Goal: Communication & Community: Share content

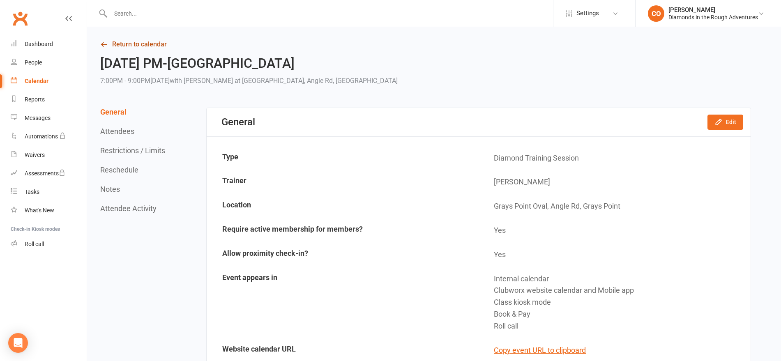
click at [116, 48] on link "Return to calendar" at bounding box center [425, 45] width 651 height 12
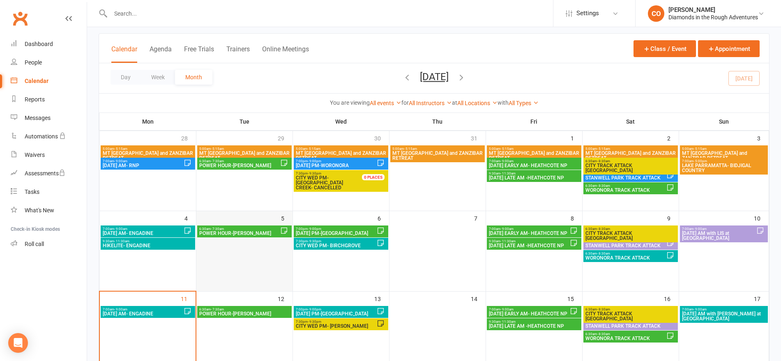
scroll to position [103, 0]
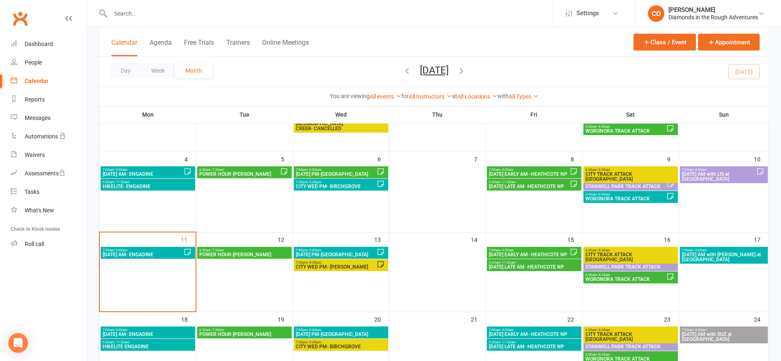
click at [238, 249] on span "6:30am - 7:30am" at bounding box center [244, 251] width 91 height 4
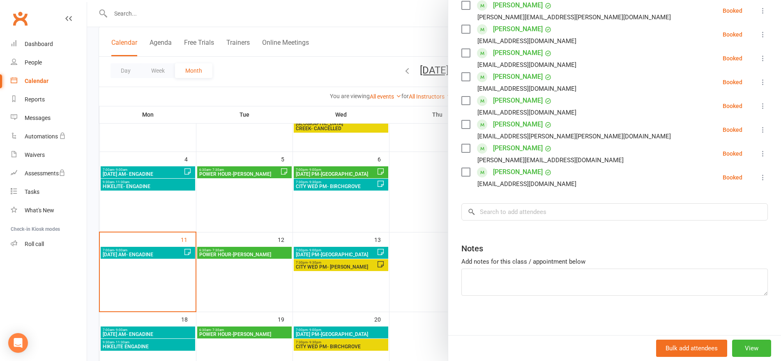
scroll to position [156, 0]
click at [648, 281] on textarea at bounding box center [614, 280] width 306 height 27
click at [735, 351] on button "View" at bounding box center [751, 348] width 39 height 17
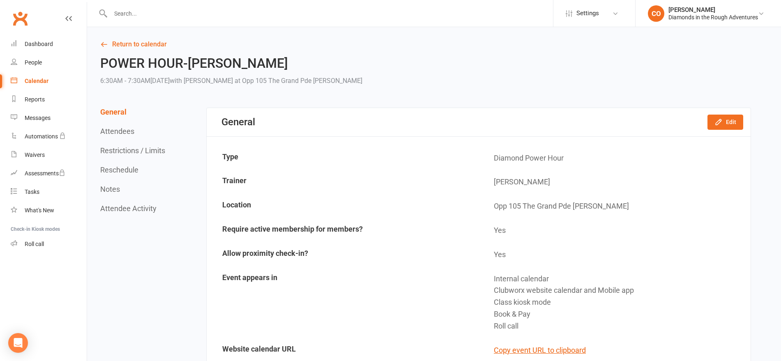
scroll to position [205, 0]
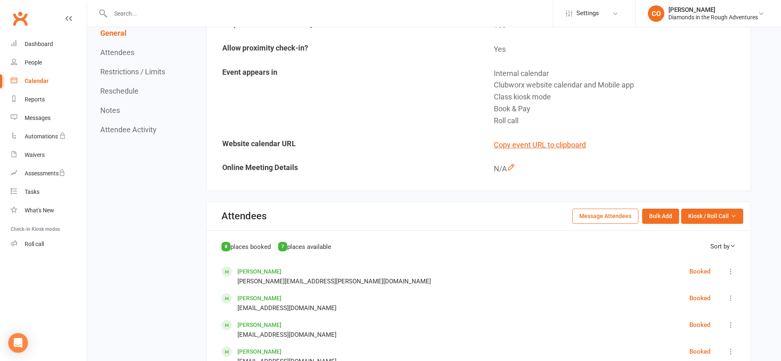
click at [610, 218] on button "Message Attendees" at bounding box center [605, 216] width 66 height 15
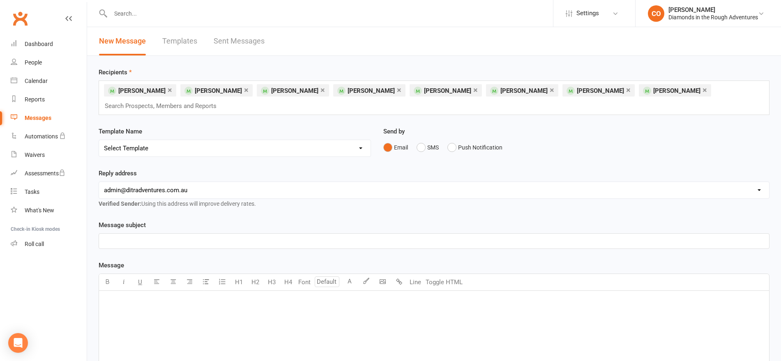
click at [174, 150] on select "Select Template [Email] 8 pack and Winter Challenge [Email] 8 PACK Membership d…" at bounding box center [235, 148] width 272 height 16
select select "29"
click at [99, 140] on select "Select Template [Email] 8 pack and Winter Challenge [Email] 8 PACK Membership d…" at bounding box center [235, 148] width 272 height 16
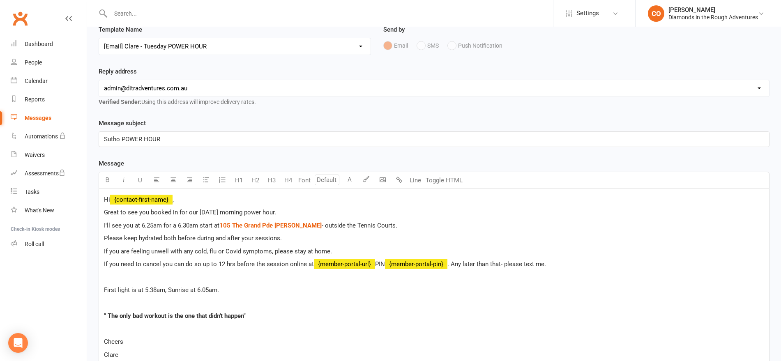
scroll to position [103, 0]
drag, startPoint x: 107, startPoint y: 140, endPoint x: 101, endPoint y: 139, distance: 5.4
click at [101, 139] on div "Sutho POWER HOUR" at bounding box center [434, 138] width 670 height 15
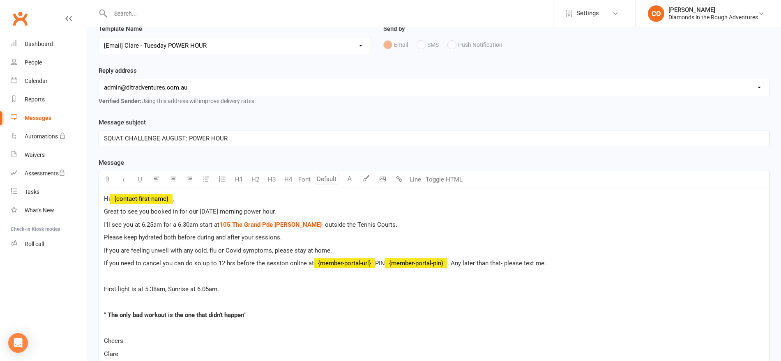
click at [215, 210] on span "Great to see you booked in for our [DATE] morning power hour." at bounding box center [190, 211] width 172 height 7
drag, startPoint x: 282, startPoint y: 210, endPoint x: 102, endPoint y: 213, distance: 180.0
click at [102, 213] on div "Hi ﻿ {contact-first-name} , Great to see you booked in for our [DATE] morning p…" at bounding box center [434, 289] width 670 height 202
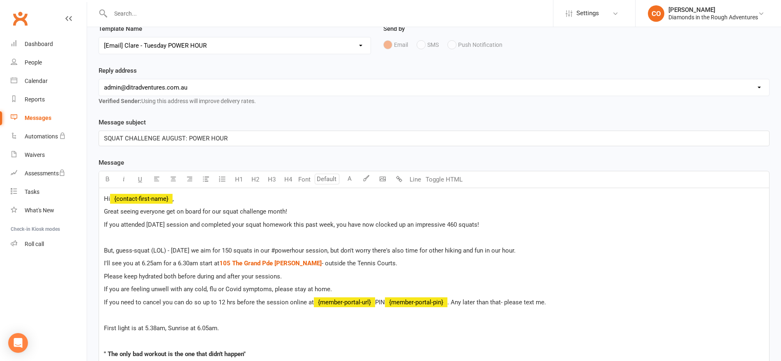
click at [170, 237] on p "﻿" at bounding box center [434, 238] width 660 height 10
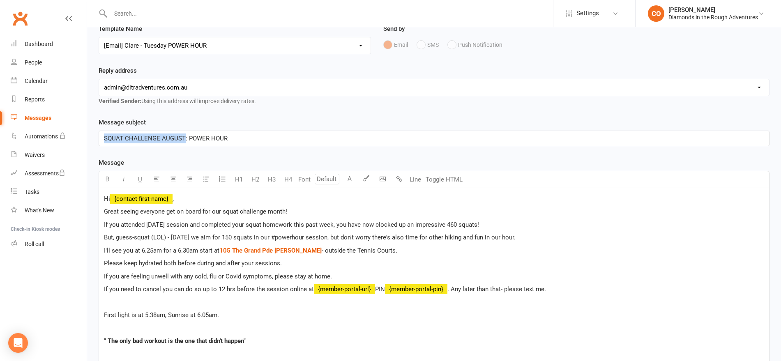
drag, startPoint x: 184, startPoint y: 137, endPoint x: 89, endPoint y: 139, distance: 94.9
click at [89, 139] on div "Recipients × [PERSON_NAME] × [PERSON_NAME] × [PERSON_NAME] × [PERSON_NAME] × [P…" at bounding box center [434, 295] width 694 height 684
drag, startPoint x: 149, startPoint y: 233, endPoint x: 116, endPoint y: 235, distance: 32.9
click at [116, 235] on span "But, guess-squat (LOL) - [DATE] we aim for 150 squats in our #powerhour session…" at bounding box center [310, 237] width 412 height 7
click at [111, 178] on button "button" at bounding box center [107, 179] width 16 height 16
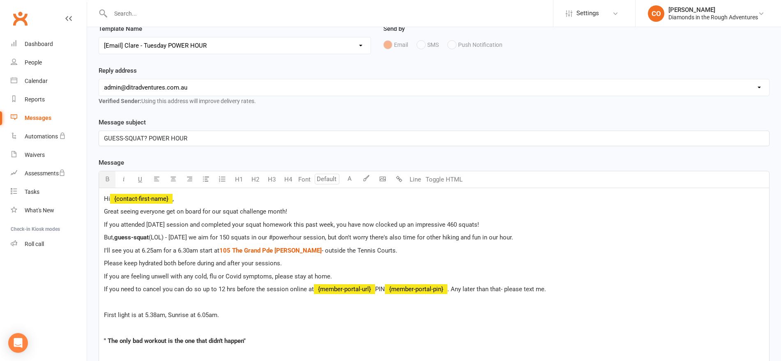
click at [194, 237] on span "(LOL) - [DATE] we aim for 150 squats in our #powerhour session, but don't worry…" at bounding box center [331, 237] width 364 height 7
click at [326, 242] on p "But, guess-squat (LOL) - [DATE] we aim for 150 squats in our #powerhour session…" at bounding box center [434, 238] width 660 height 10
drag, startPoint x: 231, startPoint y: 235, endPoint x: 335, endPoint y: 235, distance: 104.4
click at [335, 236] on span "(LOL) - [DATE] we aim for 150 squats in our #powerhour session, but don't worry…" at bounding box center [331, 237] width 364 height 7
click at [143, 181] on button "U" at bounding box center [140, 179] width 16 height 16
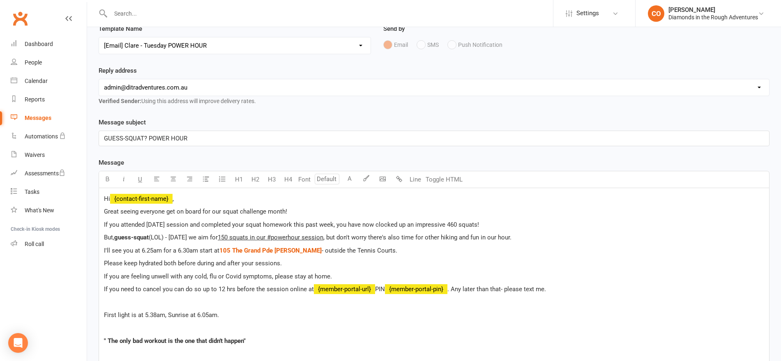
click at [431, 254] on p "I'll see you at 6.25am for a 6.30am start at $ 105 The Grand Pde [PERSON_NAME] …" at bounding box center [434, 251] width 660 height 10
drag, startPoint x: 295, startPoint y: 264, endPoint x: 97, endPoint y: 264, distance: 197.6
click at [97, 264] on div "Message subject GUESS-SQUAT? POWER HOUR Message U H1 H2 H3 H4 Font A Line Toggl…" at bounding box center [433, 352] width 683 height 470
drag, startPoint x: 157, startPoint y: 314, endPoint x: 145, endPoint y: 313, distance: 11.6
click at [145, 313] on span "First light is at 5.38am, Sunrise at 6.05am." at bounding box center [161, 314] width 115 height 7
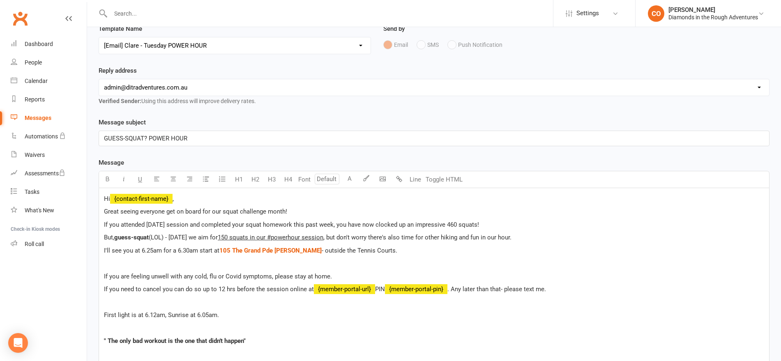
click at [209, 313] on span "First light is at 6.12am, Sunrise at 6.05am." at bounding box center [161, 314] width 115 height 7
drag, startPoint x: 195, startPoint y: 338, endPoint x: 106, endPoint y: 336, distance: 89.2
click at [106, 336] on p "" The only bad workout is the one that didn't happen"" at bounding box center [434, 341] width 660 height 10
click at [141, 263] on p "﻿" at bounding box center [434, 263] width 660 height 10
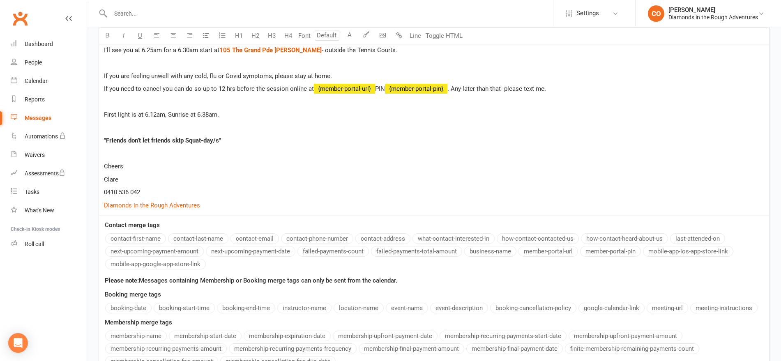
scroll to position [391, 0]
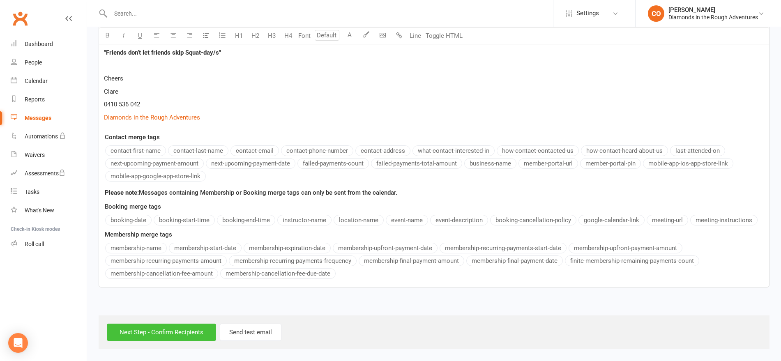
click at [170, 330] on input "Next Step - Confirm Recipients" at bounding box center [161, 332] width 109 height 17
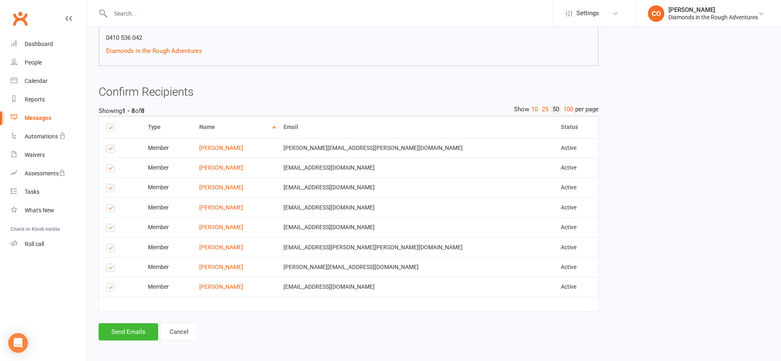
scroll to position [318, 0]
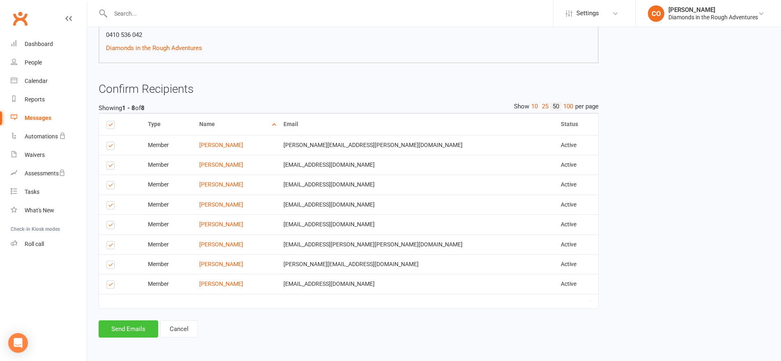
click at [108, 329] on button "Send Emails" at bounding box center [129, 328] width 60 height 17
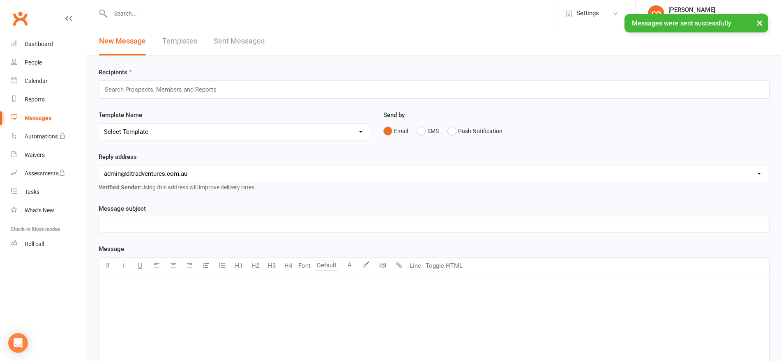
click at [242, 42] on link "Sent Messages" at bounding box center [239, 41] width 51 height 28
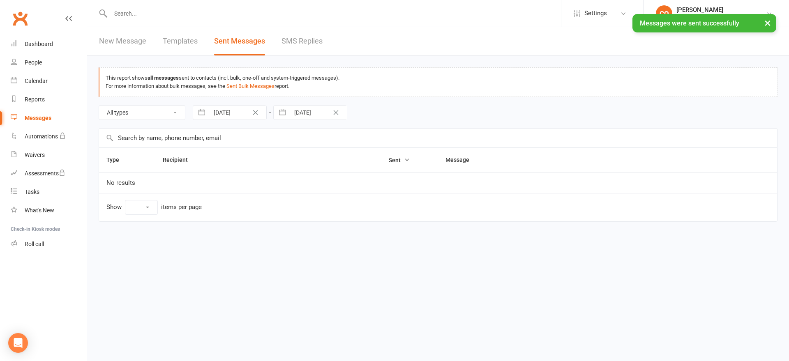
select select "100"
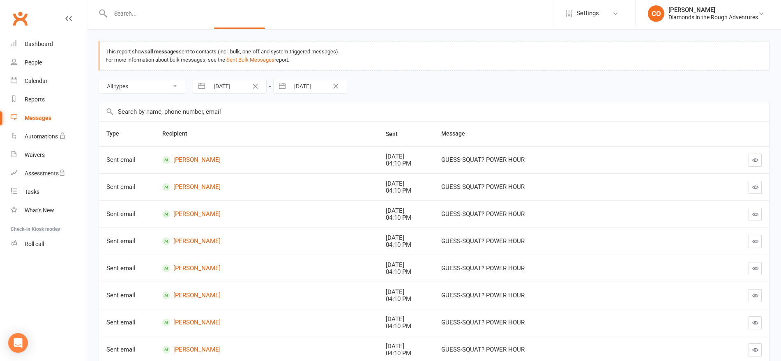
scroll to position [51, 0]
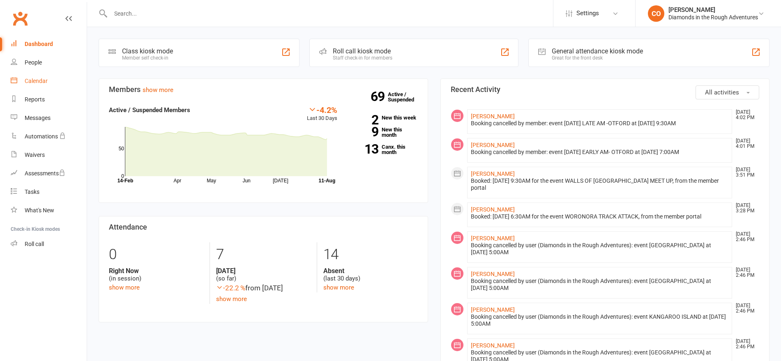
click at [46, 79] on div "Calendar" at bounding box center [36, 81] width 23 height 7
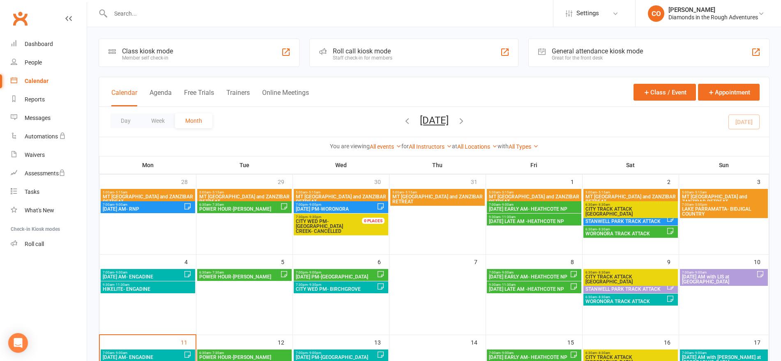
click at [145, 16] on input "text" at bounding box center [330, 14] width 445 height 12
type input "s"
click at [620, 11] on link "Settings" at bounding box center [594, 13] width 57 height 18
click at [403, 126] on button "button" at bounding box center [407, 122] width 9 height 14
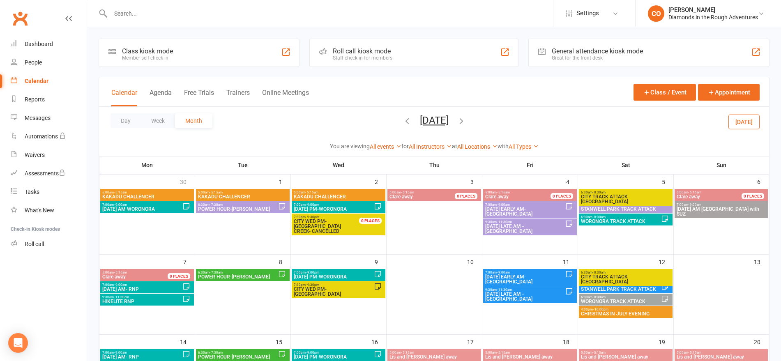
click at [403, 120] on icon "button" at bounding box center [407, 120] width 9 height 9
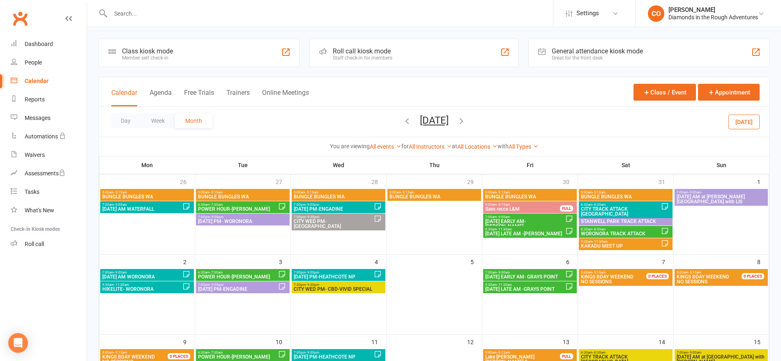
click at [403, 122] on icon "button" at bounding box center [407, 120] width 9 height 9
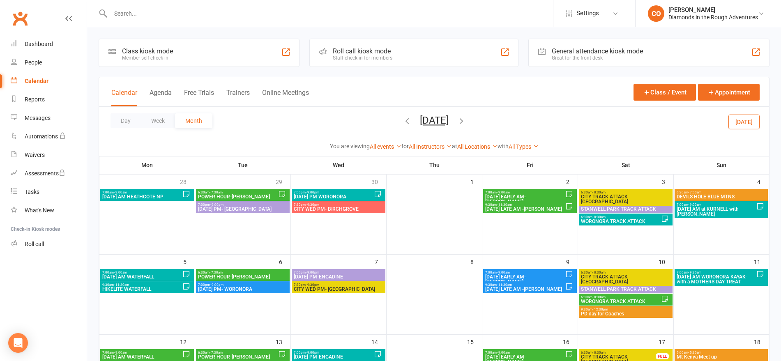
click at [403, 122] on icon "button" at bounding box center [407, 120] width 9 height 9
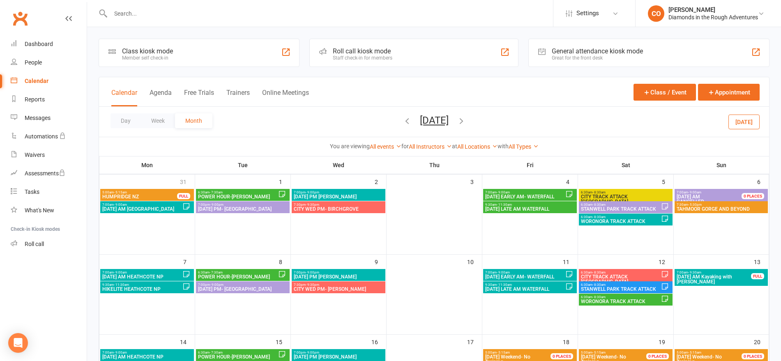
click at [403, 121] on icon "button" at bounding box center [407, 120] width 9 height 9
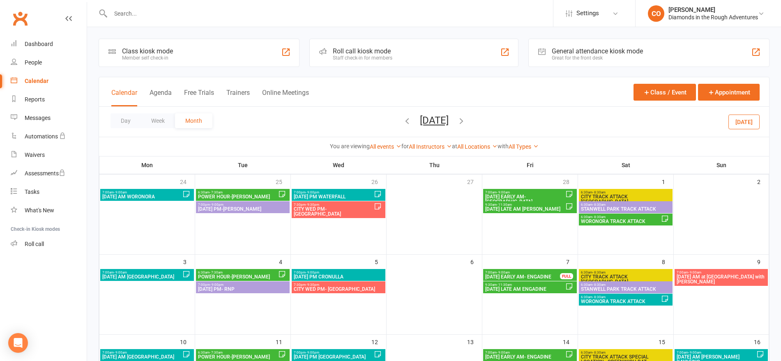
click at [403, 124] on icon "button" at bounding box center [407, 120] width 9 height 9
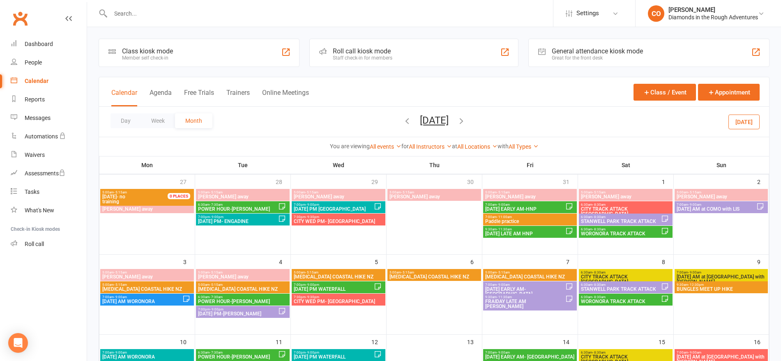
click at [403, 122] on icon "button" at bounding box center [407, 120] width 9 height 9
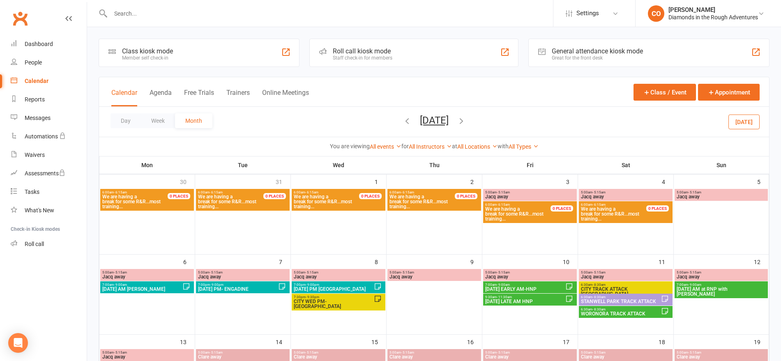
click at [403, 122] on icon "button" at bounding box center [407, 120] width 9 height 9
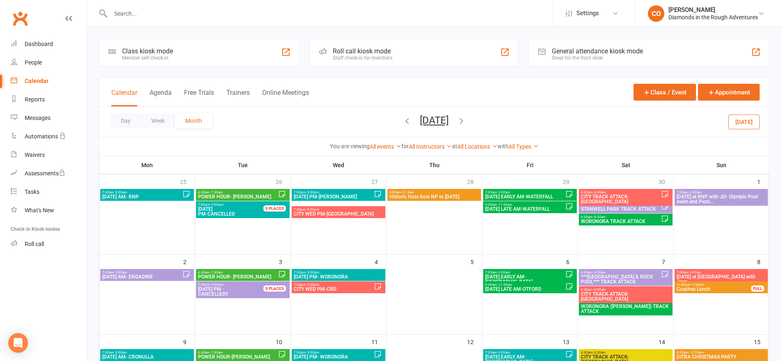
click at [403, 122] on icon "button" at bounding box center [407, 120] width 9 height 9
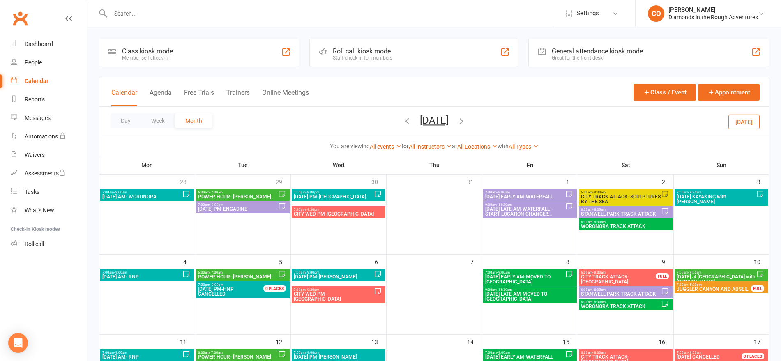
click at [403, 122] on icon "button" at bounding box center [407, 120] width 9 height 9
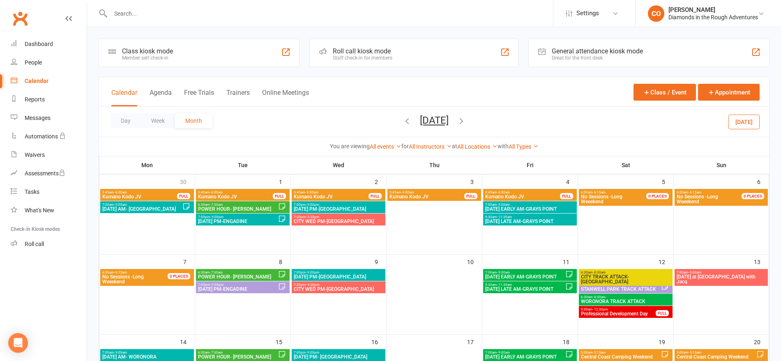
click at [403, 123] on icon "button" at bounding box center [407, 120] width 9 height 9
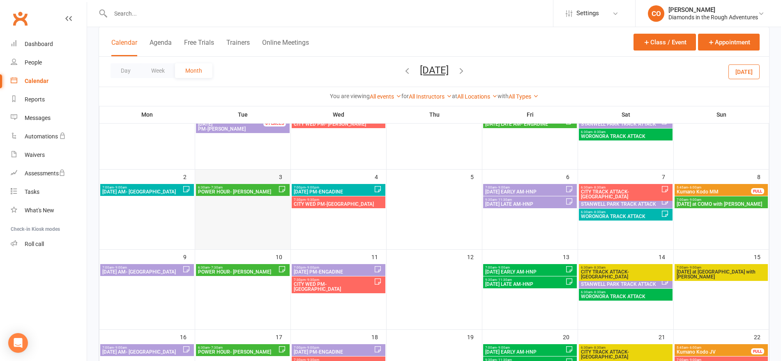
scroll to position [103, 0]
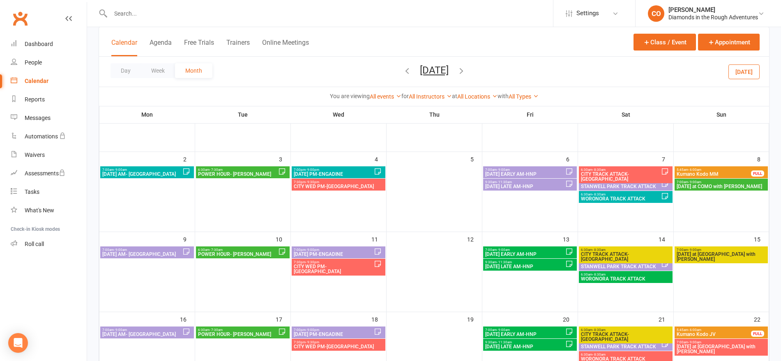
click at [247, 251] on span "6:30am - 7:30am" at bounding box center [238, 250] width 81 height 4
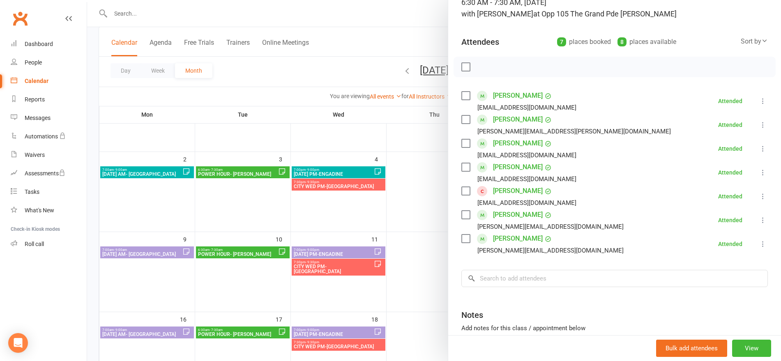
scroll to position [132, 0]
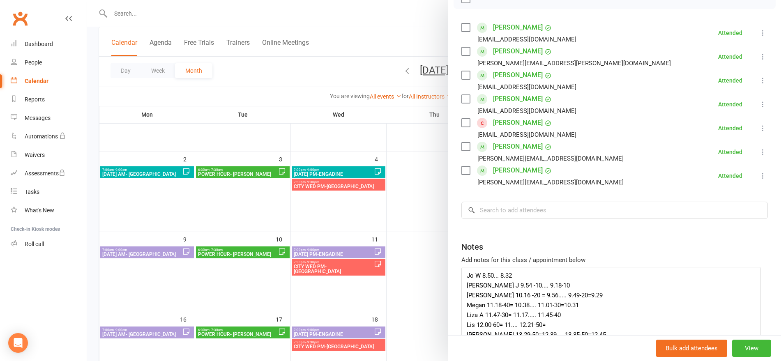
drag, startPoint x: 750, startPoint y: 292, endPoint x: 723, endPoint y: 331, distance: 47.4
click at [756, 354] on div "POWER HOUR- SUTHERLAND Roll call 6:30 AM - 7:30 AM, Tuesday, September, 10, 202…" at bounding box center [614, 180] width 333 height 361
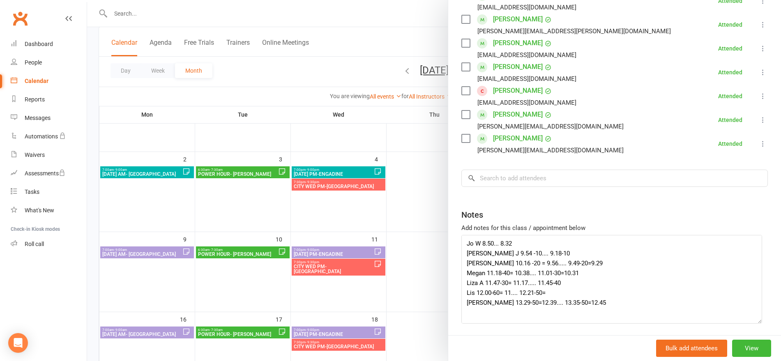
scroll to position [194, 0]
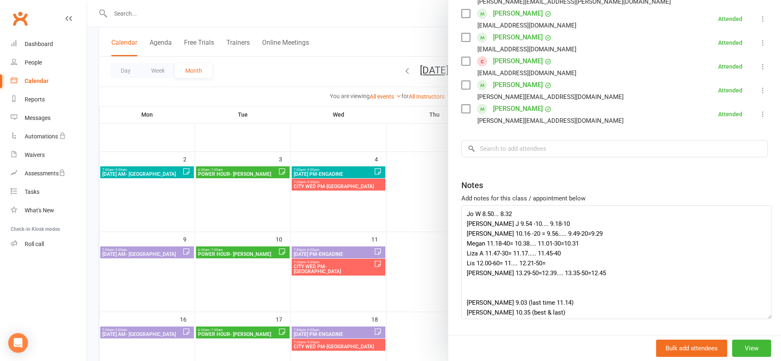
drag, startPoint x: 752, startPoint y: 292, endPoint x: 762, endPoint y: 317, distance: 26.9
click at [762, 317] on textarea "Jo W 8.50... 8.32 Lou J 9.54 -10.... 9.18-10 Shelley 10.16 -20 = 9.56..... 9.49…" at bounding box center [616, 262] width 311 height 114
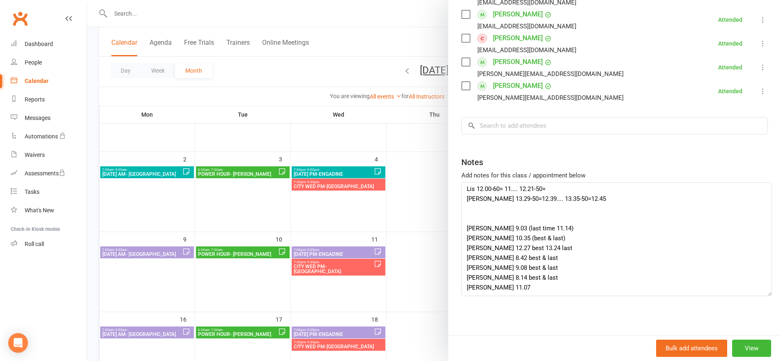
scroll to position [226, 0]
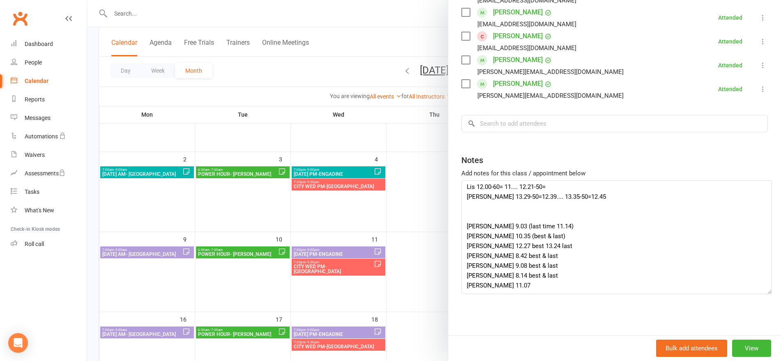
click at [240, 284] on div at bounding box center [434, 180] width 694 height 361
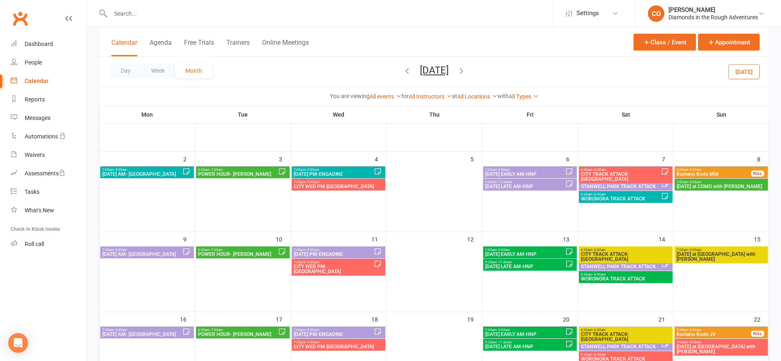
click at [276, 332] on span "POWER HOUR- SUTHERLAND" at bounding box center [238, 334] width 81 height 5
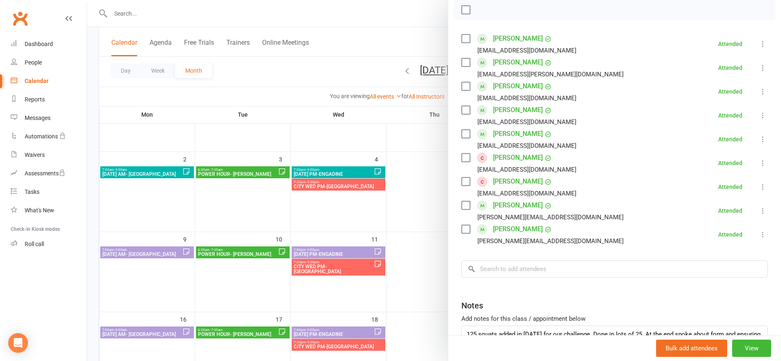
scroll to position [180, 0]
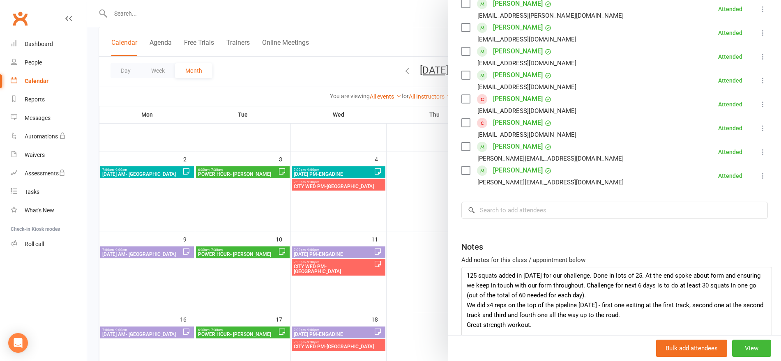
drag, startPoint x: 746, startPoint y: 291, endPoint x: 763, endPoint y: 347, distance: 57.8
click at [763, 347] on div "POWER HOUR- SUTHERLAND Roll call 6:30 AM - 7:30 AM, Tuesday, September, 17, 202…" at bounding box center [614, 180] width 333 height 361
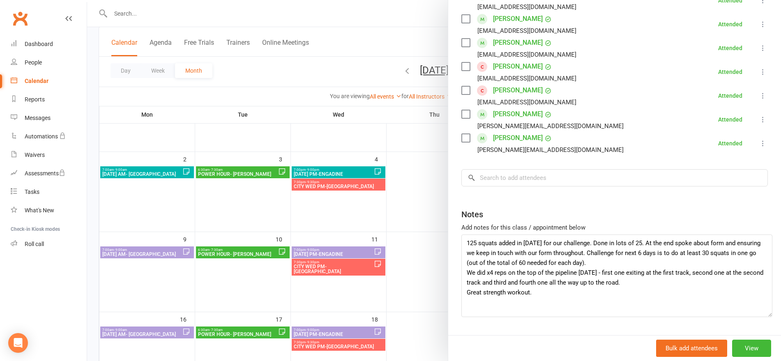
scroll to position [243, 0]
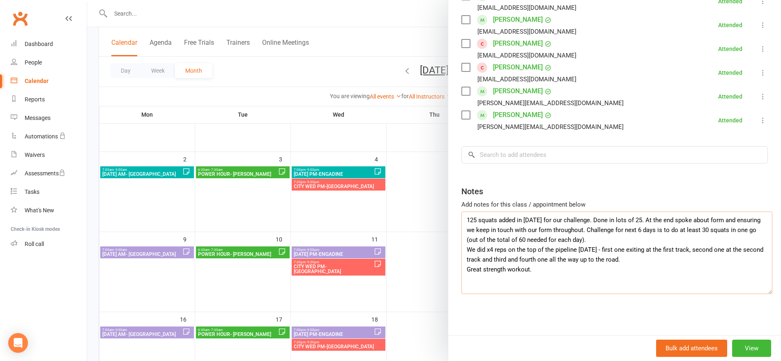
drag, startPoint x: 499, startPoint y: 225, endPoint x: 590, endPoint y: 232, distance: 91.1
click at [590, 232] on textarea "125 squats added in today for our challenge. Done in lots of 25. At the end spo…" at bounding box center [616, 253] width 311 height 83
click at [601, 256] on textarea "125 squats added in today for our challenge. Done in lots of 25. At the end spo…" at bounding box center [616, 253] width 311 height 83
click at [471, 235] on textarea "125 squats added in today for our challenge. Done in lots of 25. At the end spo…" at bounding box center [616, 253] width 311 height 83
click at [574, 235] on textarea "125 squats added in today for our challenge. Done in lots of 25. At the end spo…" at bounding box center [616, 253] width 311 height 83
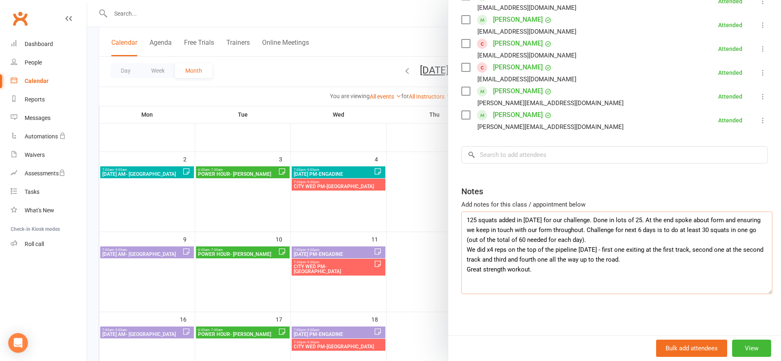
drag, startPoint x: 573, startPoint y: 222, endPoint x: 576, endPoint y: 228, distance: 5.9
click at [576, 228] on textarea "125 squats added in today for our challenge. Done in lots of 25. At the end spo…" at bounding box center [616, 253] width 311 height 83
drag, startPoint x: 503, startPoint y: 242, endPoint x: 587, endPoint y: 240, distance: 84.2
click at [587, 240] on textarea "125 squats added in today for our challenge. Done in lots of 25. At the end spo…" at bounding box center [616, 253] width 311 height 83
drag, startPoint x: 593, startPoint y: 241, endPoint x: 622, endPoint y: 253, distance: 30.9
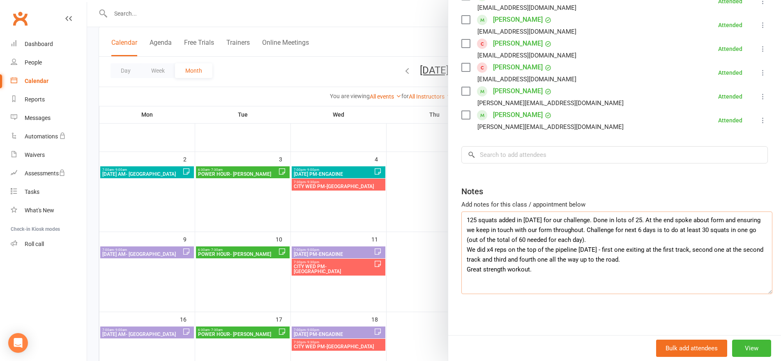
click at [622, 253] on textarea "125 squats added in today for our challenge. Done in lots of 25. At the end spo…" at bounding box center [616, 253] width 311 height 83
click at [620, 263] on textarea "125 squats added in today for our challenge. Done in lots of 25. At the end spo…" at bounding box center [616, 253] width 311 height 83
drag, startPoint x: 482, startPoint y: 241, endPoint x: 590, endPoint y: 241, distance: 107.6
click at [590, 241] on textarea "125 squats added in today for our challenge. Done in lots of 25. At the end spo…" at bounding box center [616, 253] width 311 height 83
click at [629, 258] on textarea "125 squats added in today for our challenge. Done in lots of 25. At the end spo…" at bounding box center [616, 253] width 311 height 83
